Goal: Task Accomplishment & Management: Use online tool/utility

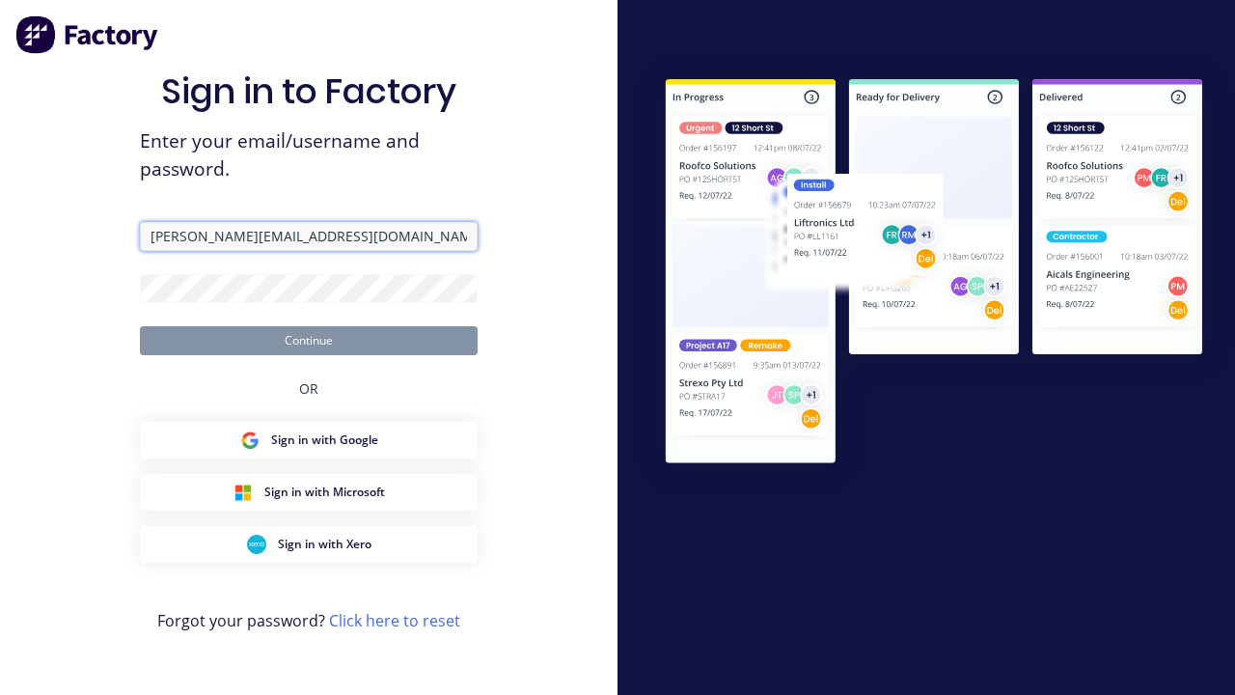
type input "[PERSON_NAME][EMAIL_ADDRESS][DOMAIN_NAME]"
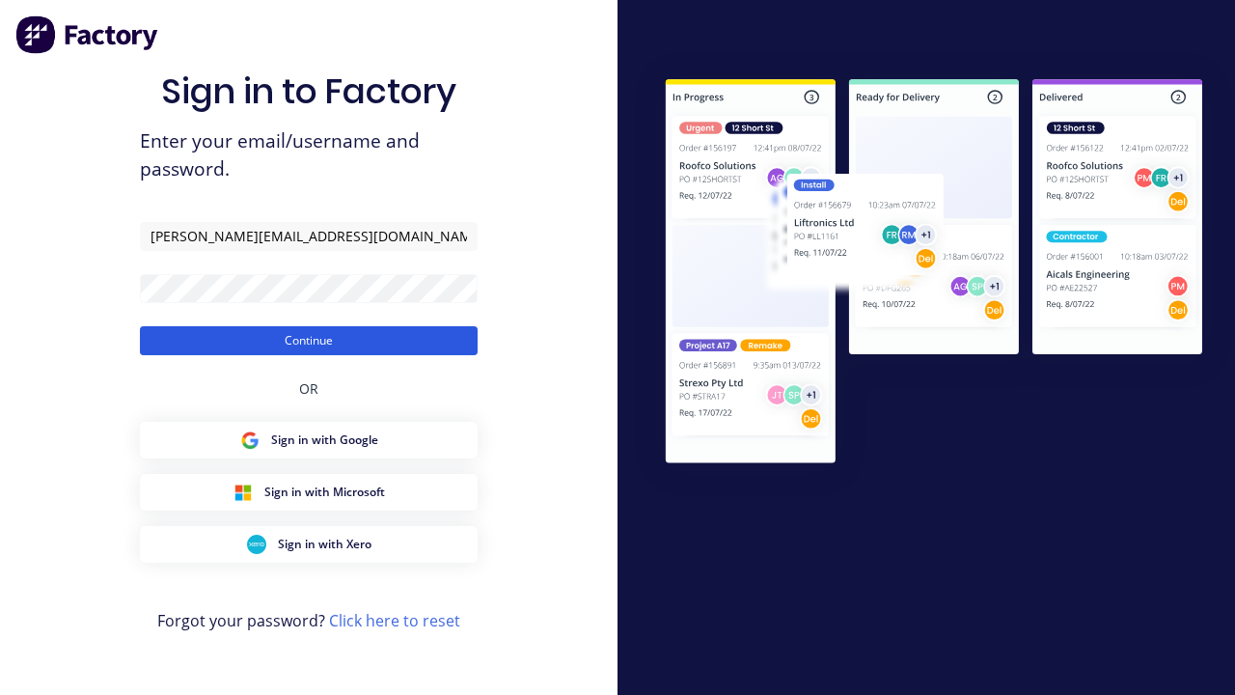
click at [309, 340] on button "Continue" at bounding box center [309, 340] width 338 height 29
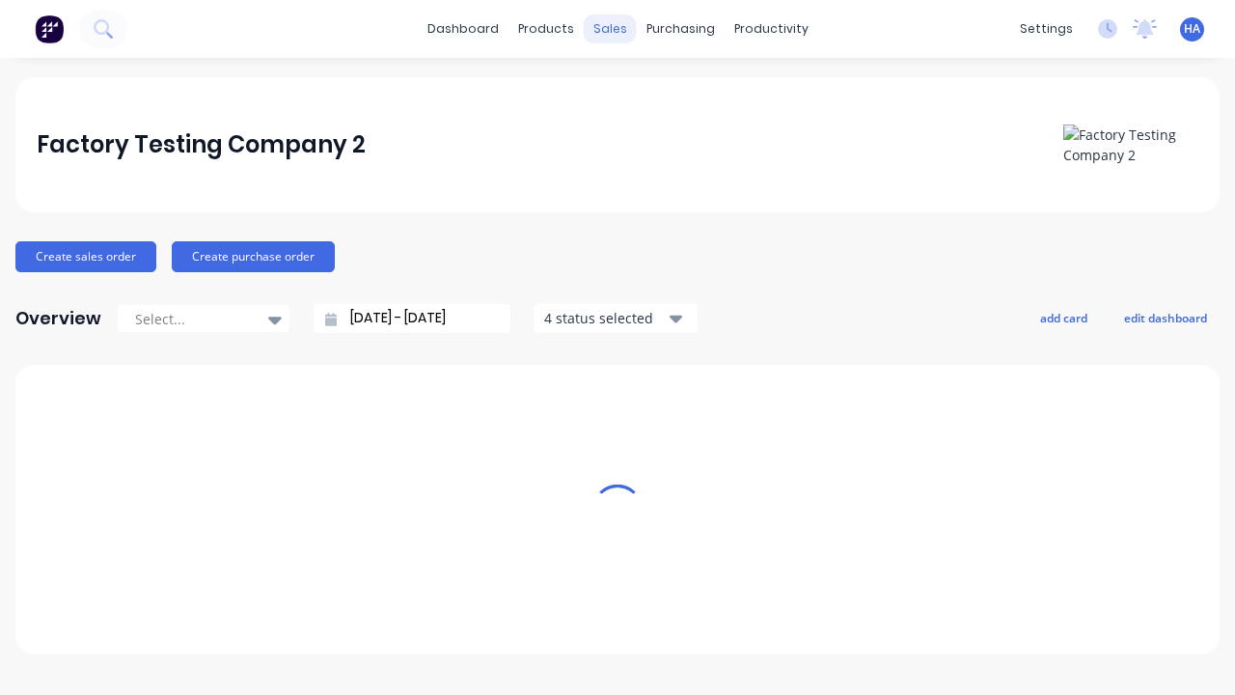
click at [610, 29] on div "sales" at bounding box center [610, 28] width 53 height 29
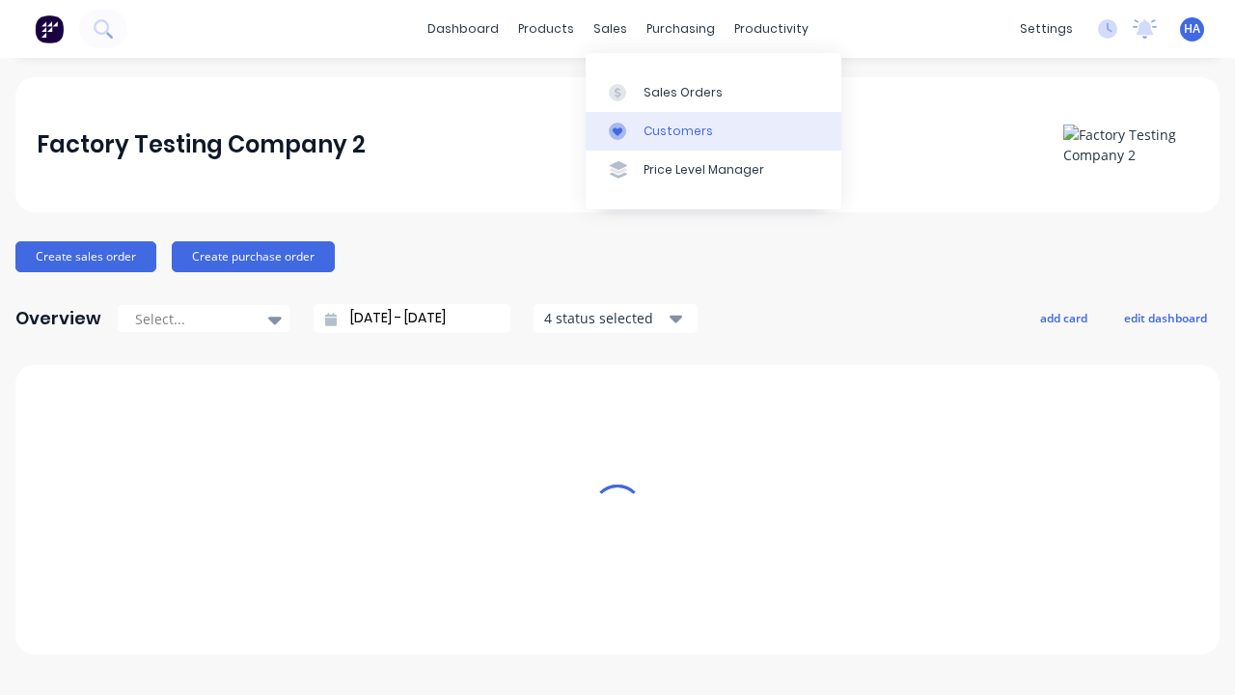
click at [713, 130] on link "Customers" at bounding box center [714, 131] width 256 height 39
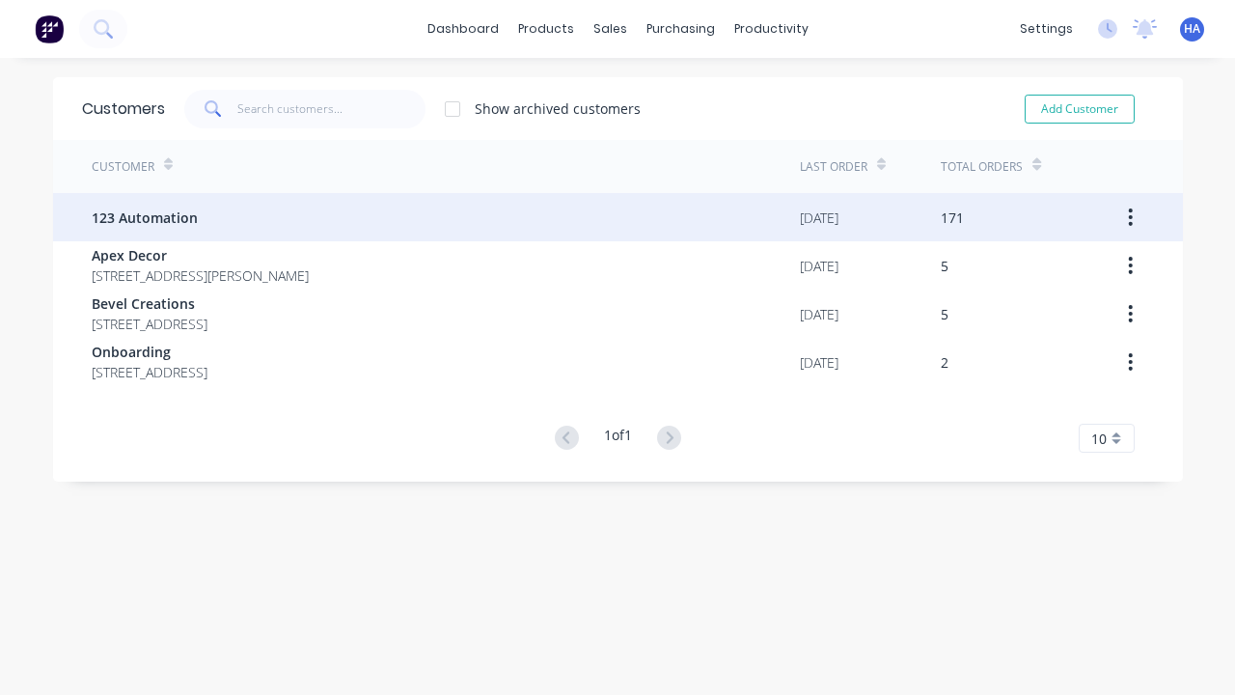
click at [143, 217] on span "123 Automation" at bounding box center [145, 217] width 106 height 20
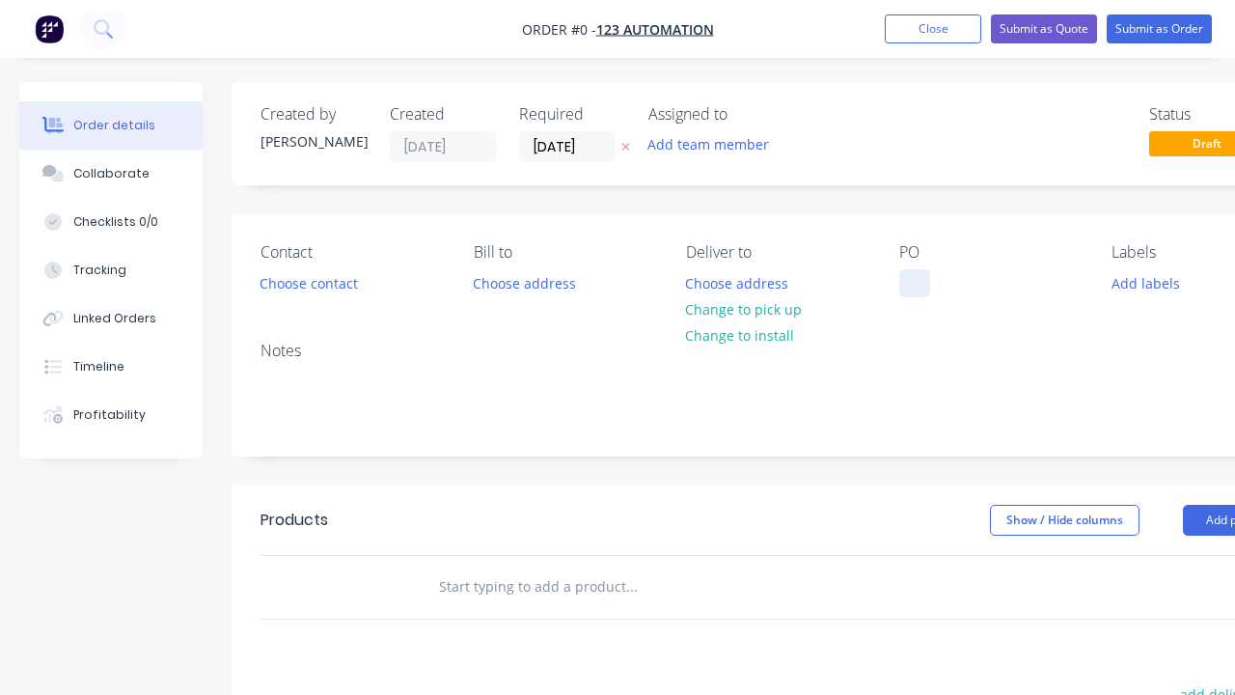
click at [914, 283] on div at bounding box center [914, 283] width 31 height 28
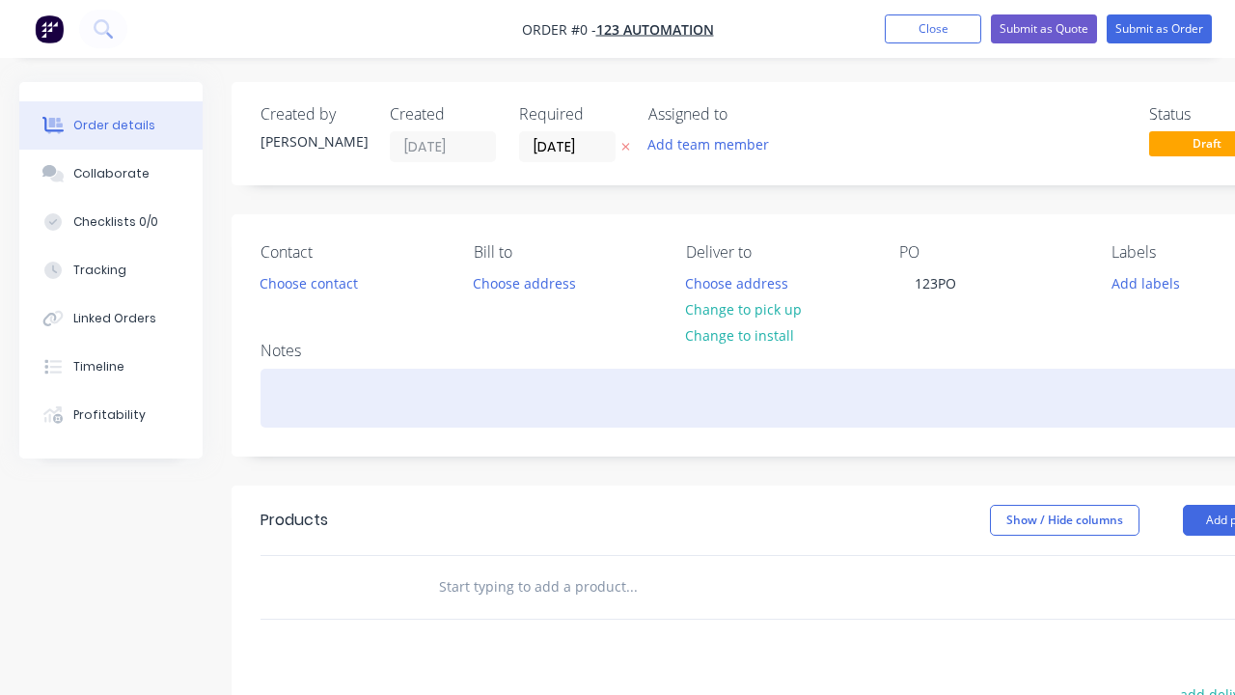
click at [718, 397] on div "Order details Collaborate Checklists 0/0 Tracking Linked Orders Timeline Profit…" at bounding box center [671, 596] width 1342 height 1029
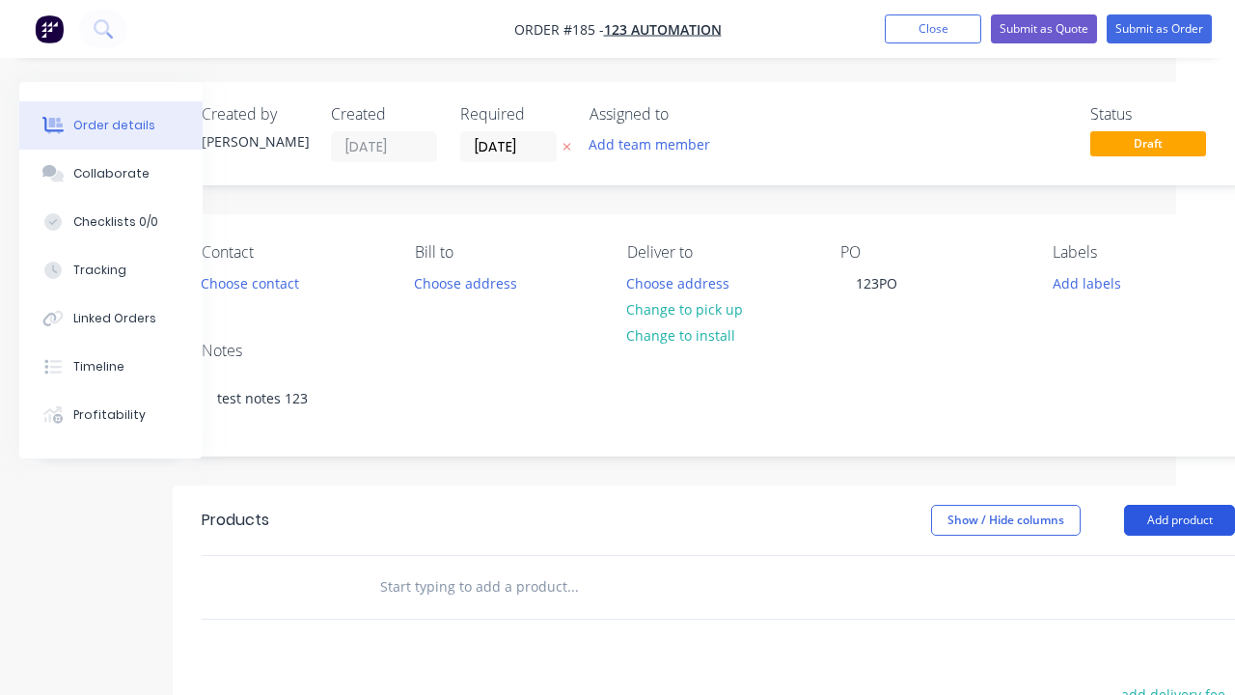
scroll to position [417, 107]
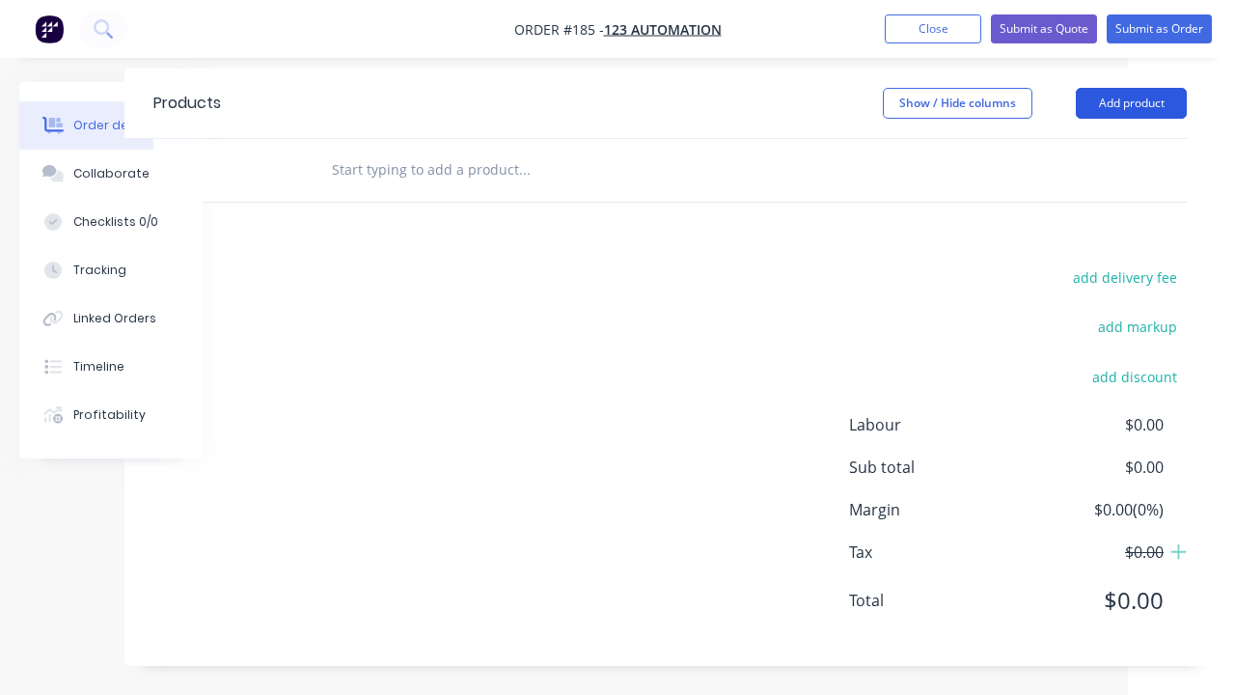
click at [1131, 102] on button "Add product" at bounding box center [1131, 103] width 111 height 31
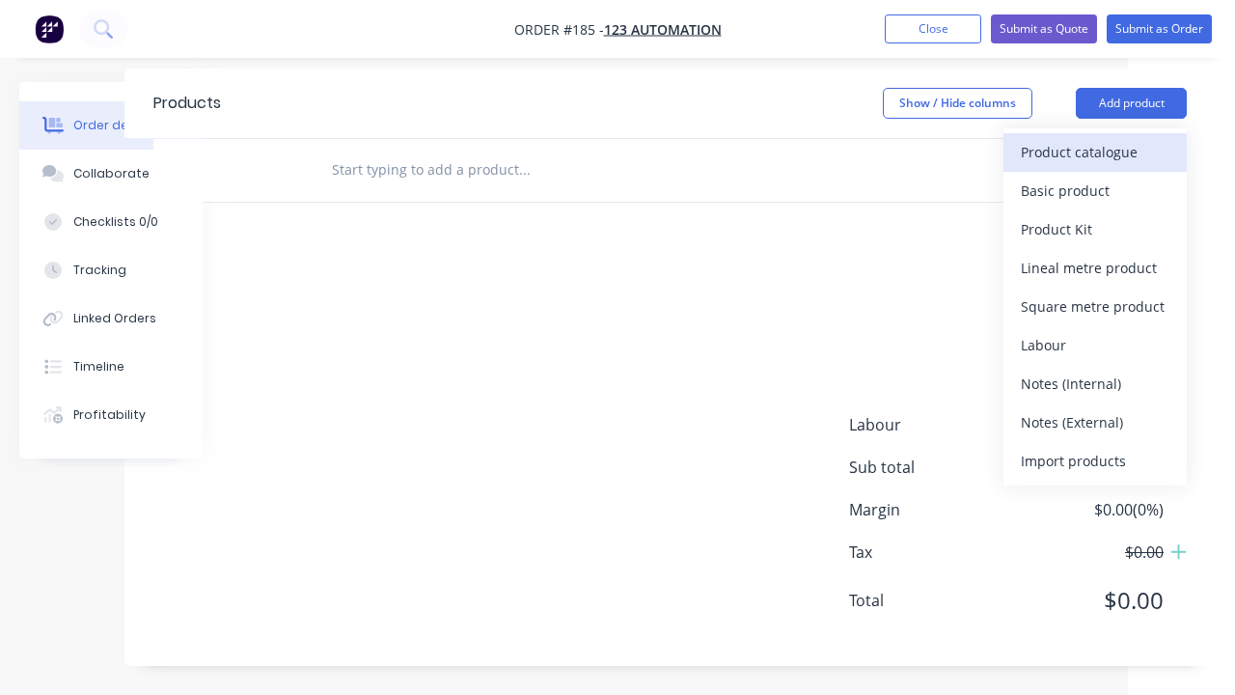
click at [1095, 151] on div "Product catalogue" at bounding box center [1095, 152] width 149 height 28
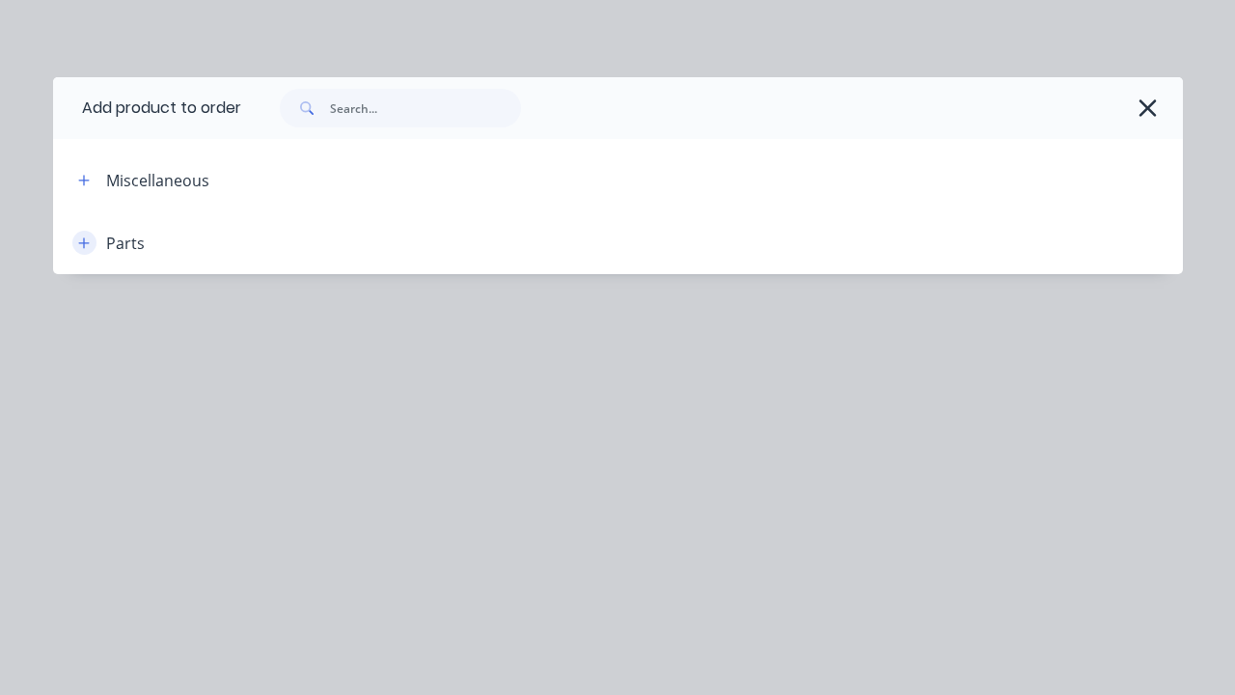
click at [84, 242] on icon "button" at bounding box center [83, 242] width 11 height 11
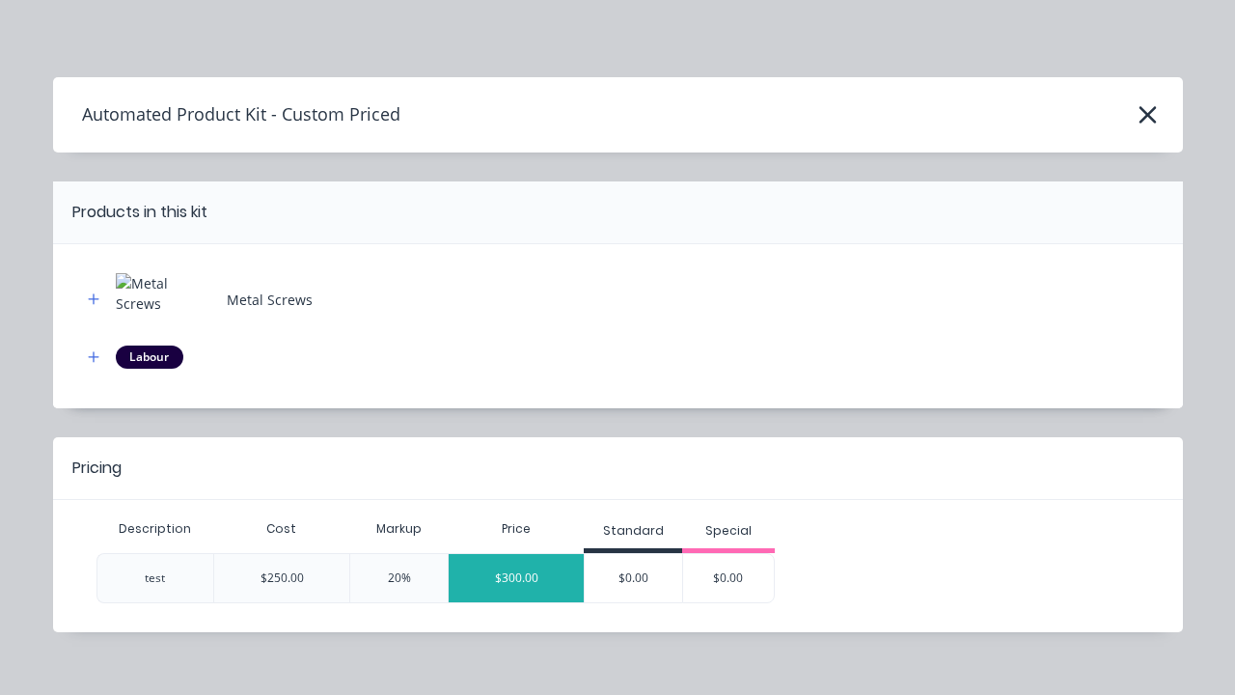
click at [516, 577] on div "$300.00" at bounding box center [516, 578] width 135 height 48
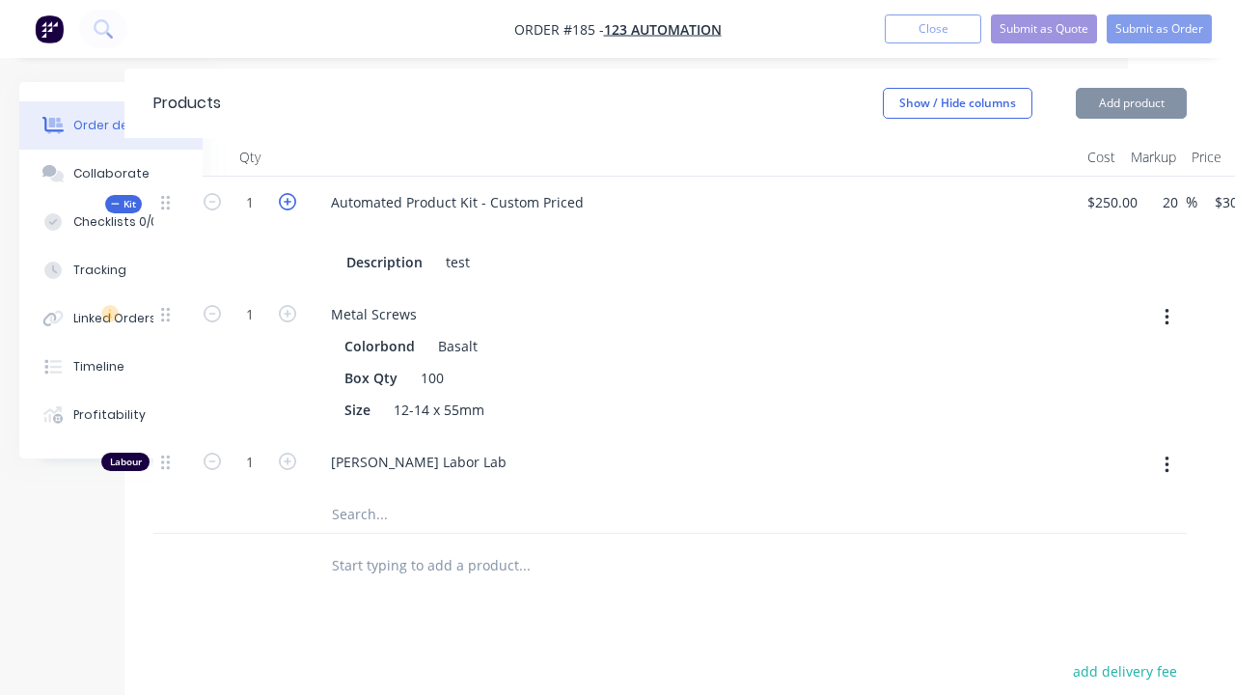
click at [287, 200] on icon "button" at bounding box center [287, 201] width 17 height 17
type input "2"
type input "$600.00"
type input "2"
